Goal: Task Accomplishment & Management: Complete application form

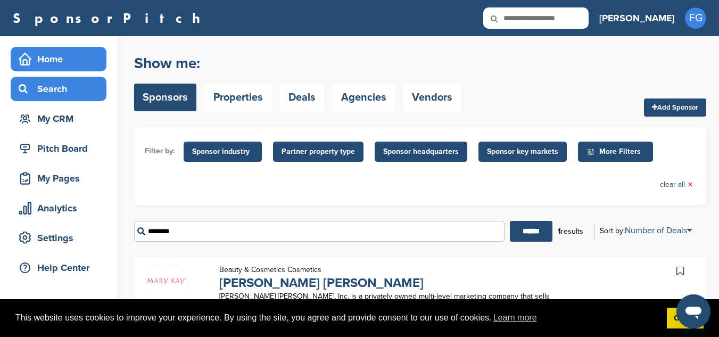
click at [48, 65] on div "Home" at bounding box center [61, 58] width 90 height 19
click at [49, 63] on div "Home" at bounding box center [61, 58] width 90 height 19
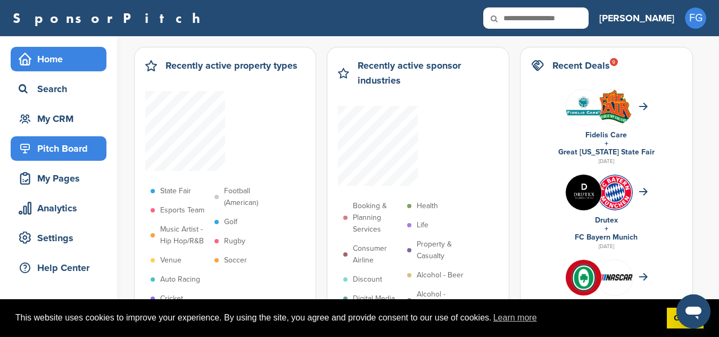
click at [51, 146] on div "Pitch Board" at bounding box center [61, 148] width 90 height 19
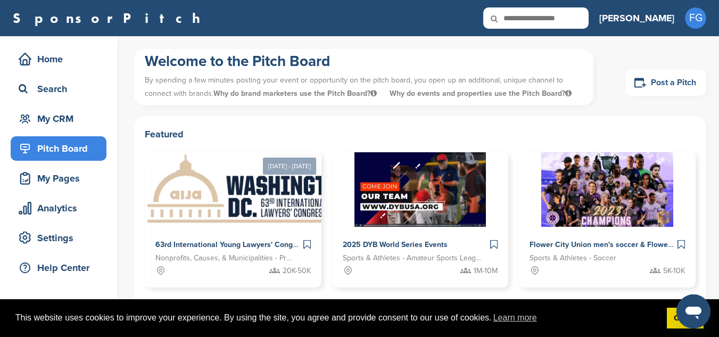
click at [661, 79] on link "Post a Pitch" at bounding box center [665, 83] width 81 height 26
click at [658, 86] on link "Post a Pitch" at bounding box center [665, 83] width 81 height 26
click at [658, 81] on link "Post a Pitch" at bounding box center [665, 83] width 81 height 26
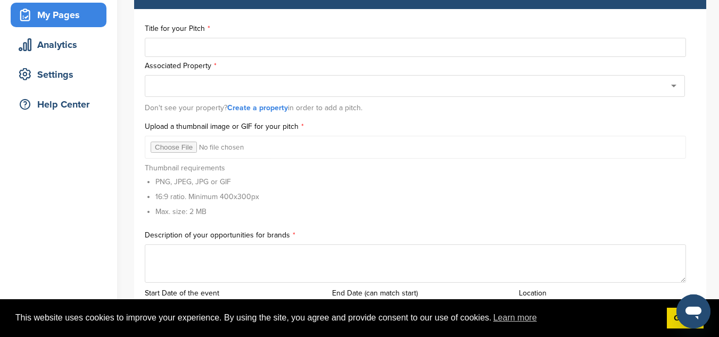
scroll to position [177, 0]
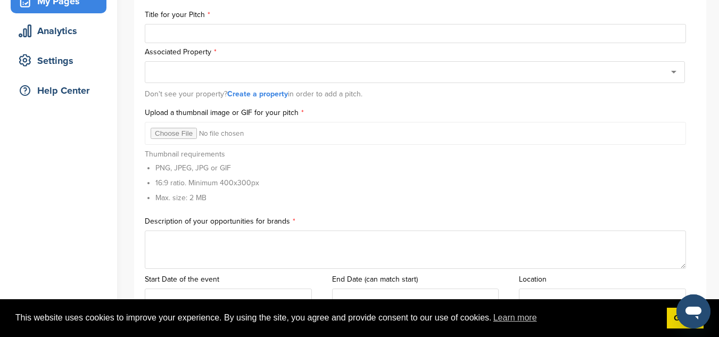
click at [670, 73] on div at bounding box center [415, 72] width 540 height 22
click at [675, 72] on div at bounding box center [415, 72] width 540 height 22
click at [671, 74] on div at bounding box center [415, 72] width 540 height 22
click at [674, 80] on div at bounding box center [415, 72] width 540 height 22
click at [674, 69] on div at bounding box center [415, 72] width 540 height 22
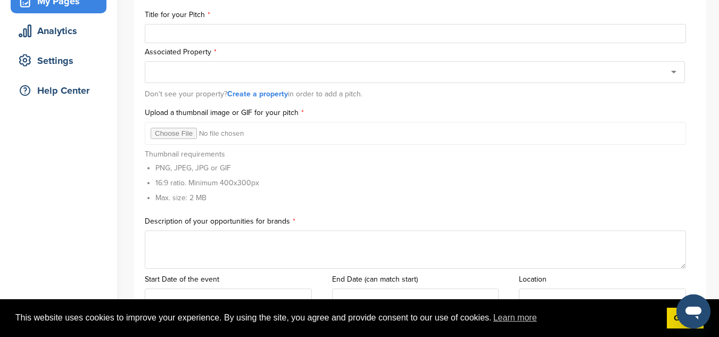
click at [671, 73] on div at bounding box center [415, 72] width 540 height 22
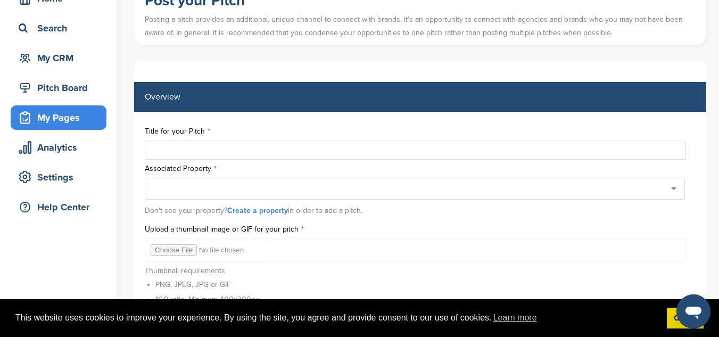
scroll to position [95, 0]
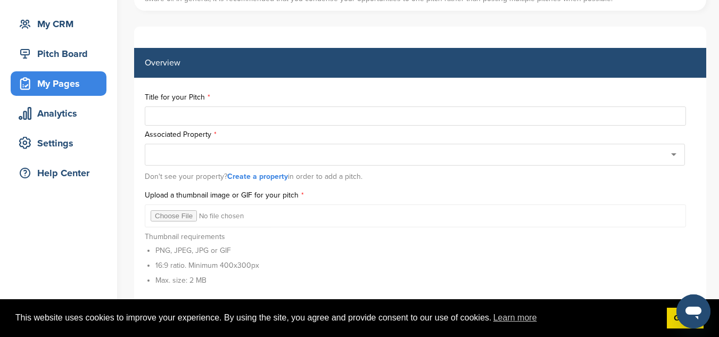
click at [669, 154] on div at bounding box center [415, 155] width 540 height 22
click at [618, 119] on input "text" at bounding box center [415, 115] width 541 height 19
type input "**********"
click at [671, 158] on div at bounding box center [415, 155] width 540 height 22
type input "****"
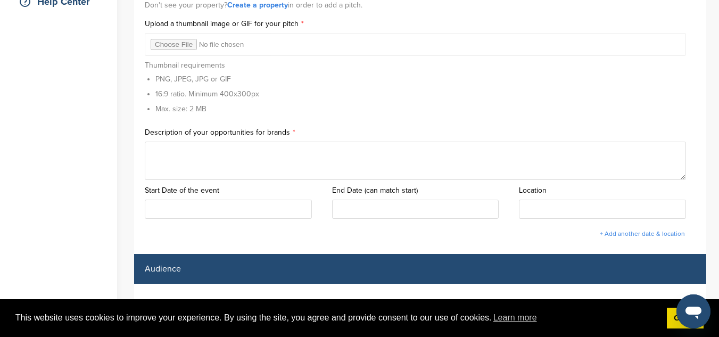
scroll to position [294, 0]
